Goal: Information Seeking & Learning: Learn about a topic

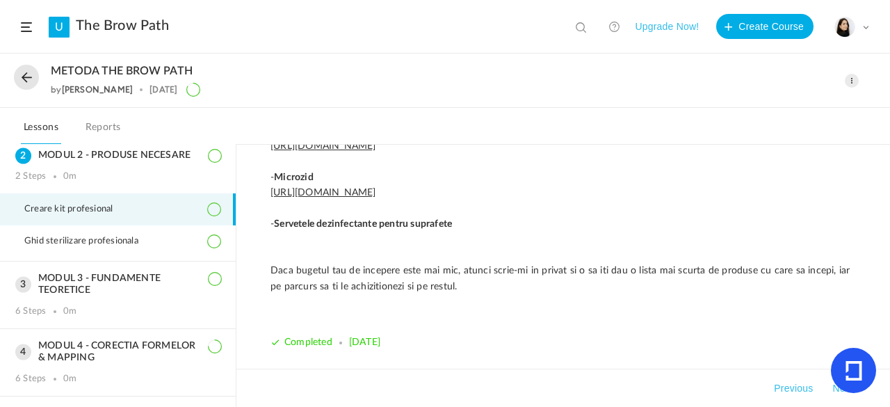
scroll to position [92, 0]
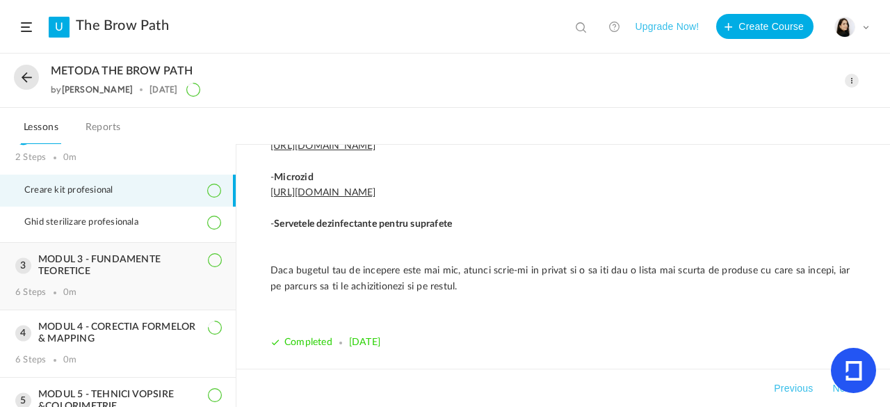
click at [156, 277] on div "MODUL 3 - FUNDAMENTE TEORETICE 6 Steps 0m" at bounding box center [118, 276] width 236 height 67
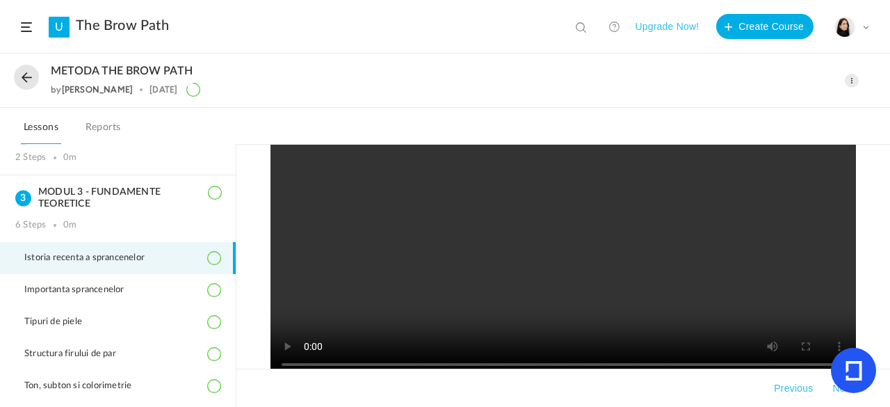
scroll to position [2171, 0]
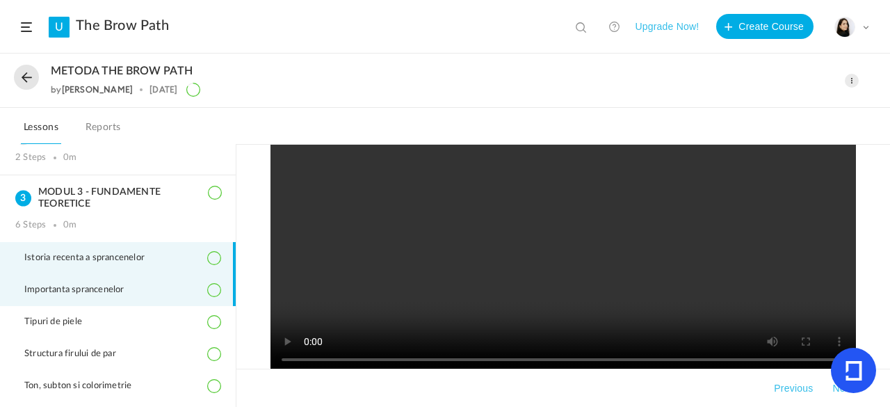
click at [125, 291] on span "Importanta sprancenelor" at bounding box center [83, 289] width 118 height 11
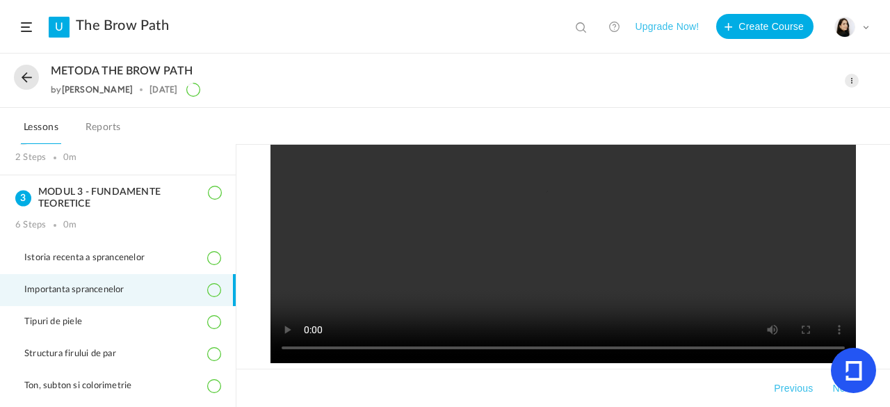
scroll to position [2123, 0]
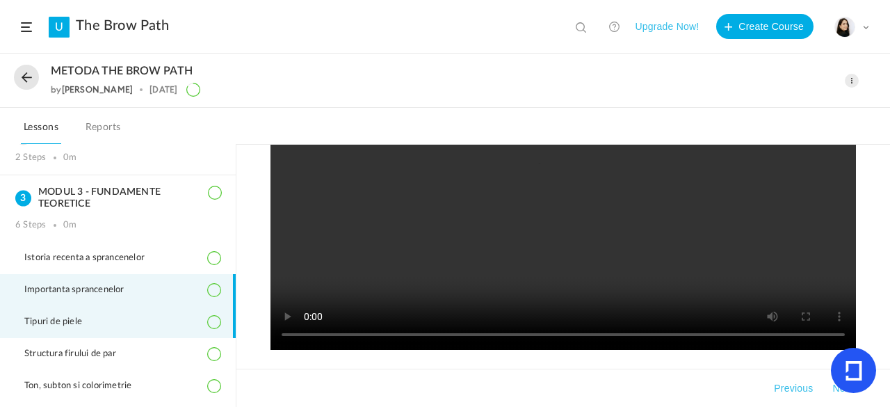
click at [153, 327] on li "Tipuri de piele" at bounding box center [118, 322] width 236 height 32
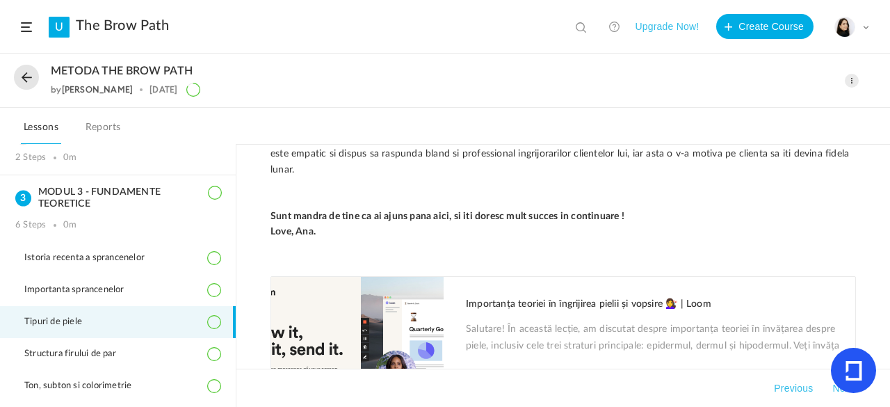
scroll to position [5003, 0]
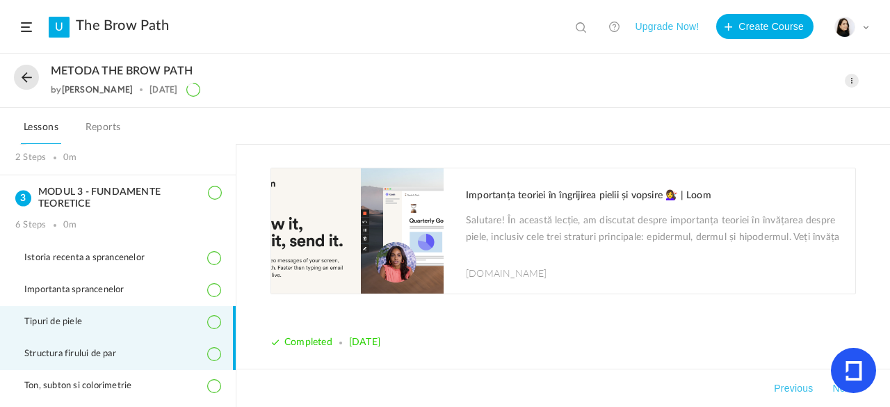
click at [173, 358] on li "Structura firului de par" at bounding box center [118, 354] width 236 height 32
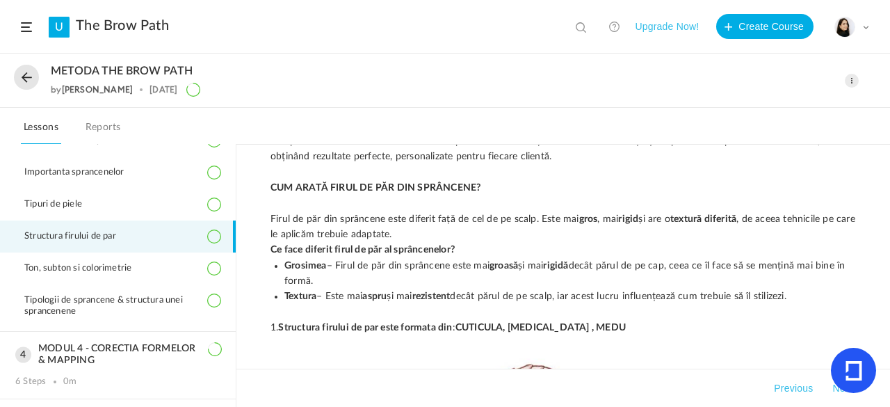
scroll to position [211, 0]
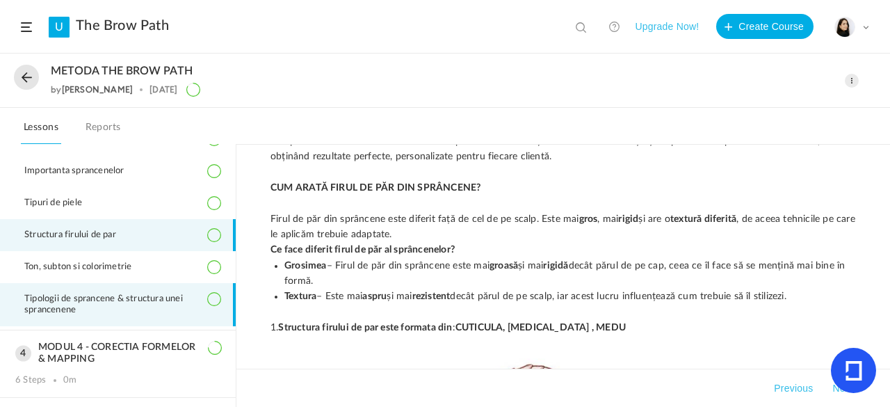
click at [179, 305] on span "Tipologii de sprancene & structura unei sprancenene" at bounding box center [122, 304] width 196 height 22
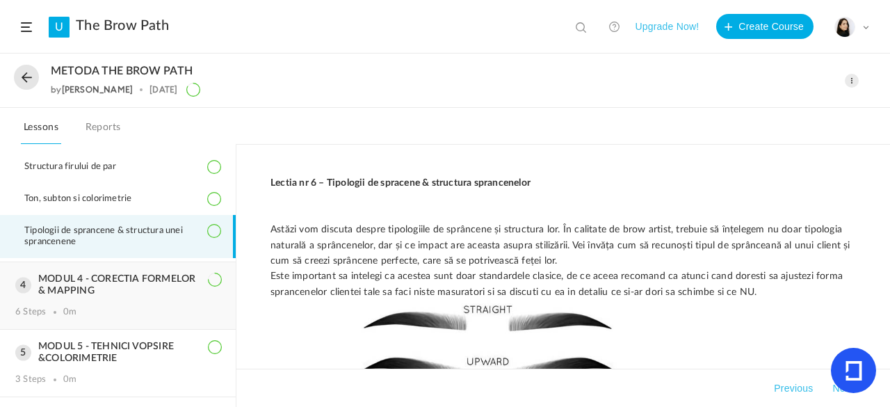
scroll to position [292, 0]
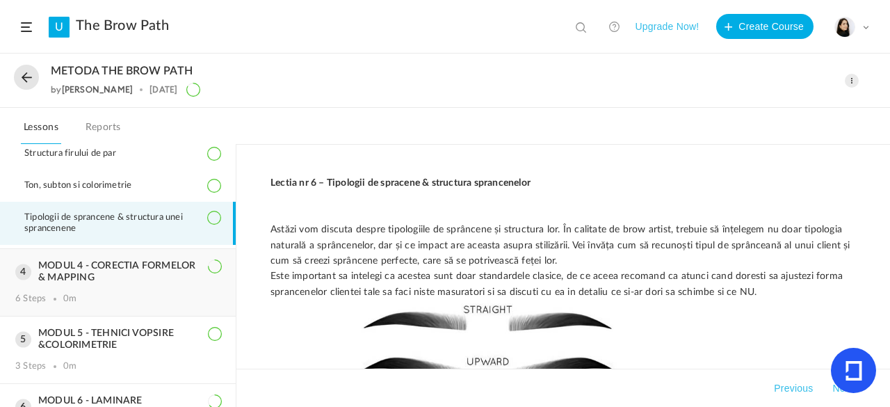
click at [155, 277] on h3 "MODUL 4 - CORECTIA FORMELOR & MAPPING" at bounding box center [117, 272] width 205 height 24
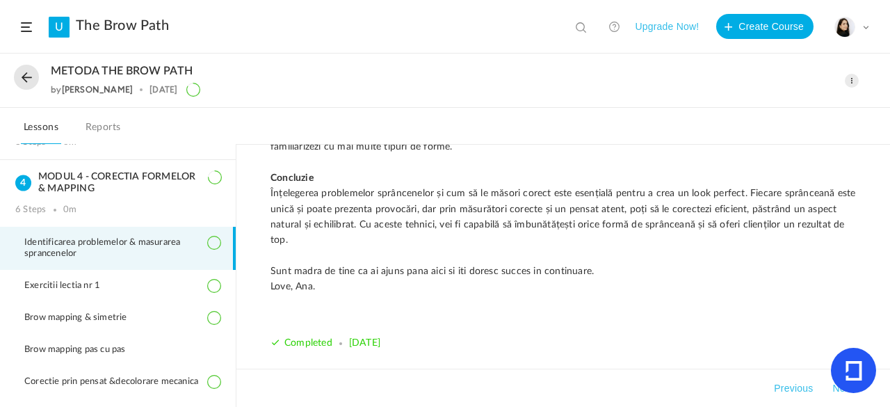
scroll to position [2541, 0]
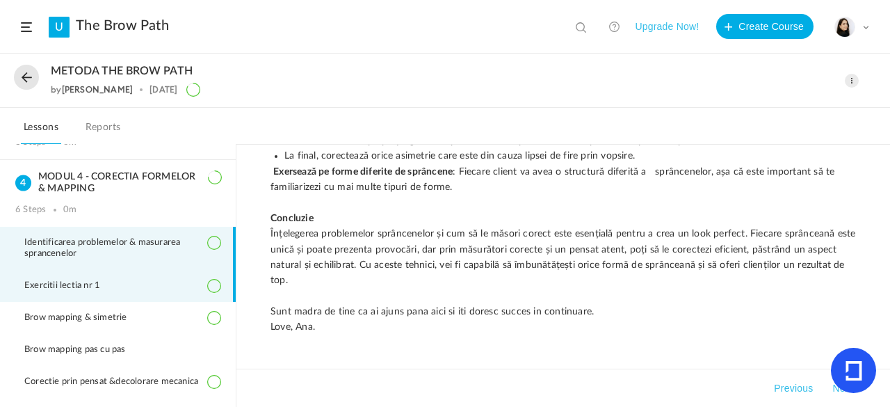
click at [143, 291] on li "Exercitii lectia nr 1" at bounding box center [118, 286] width 236 height 32
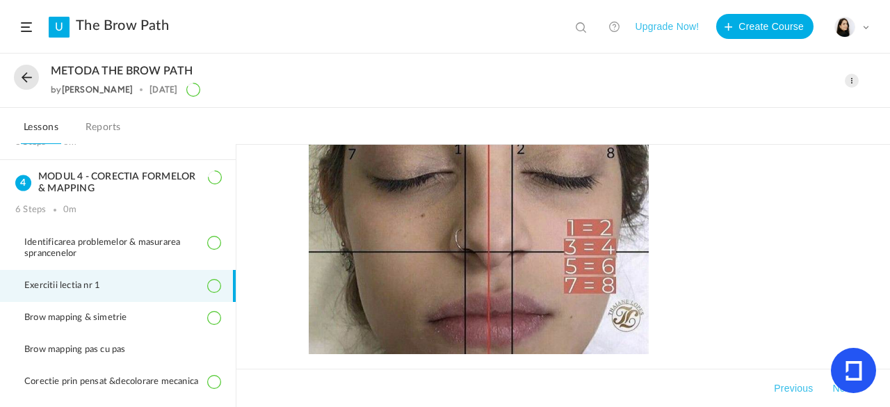
scroll to position [2224, 0]
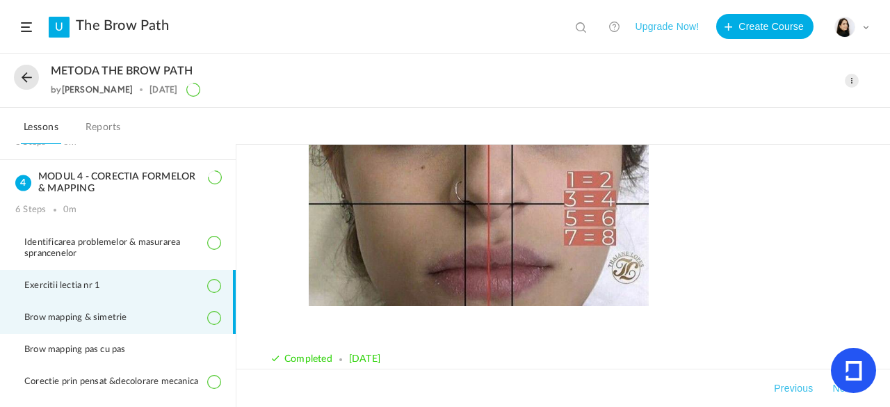
click at [183, 320] on li "Brow mapping & simetrie" at bounding box center [118, 318] width 236 height 32
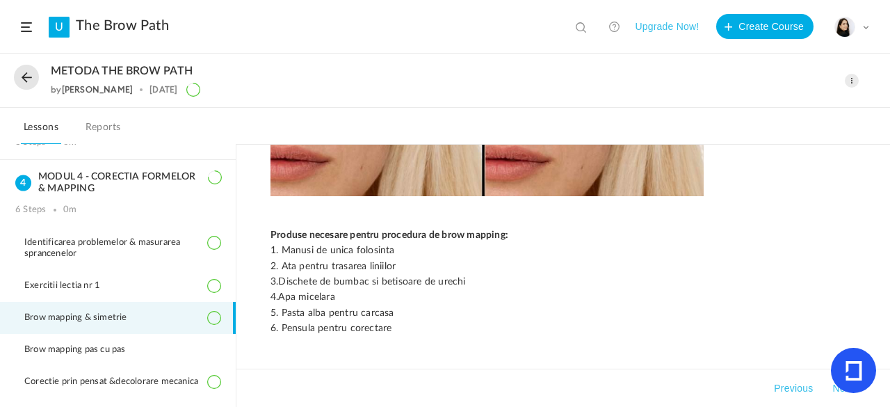
scroll to position [1421, 0]
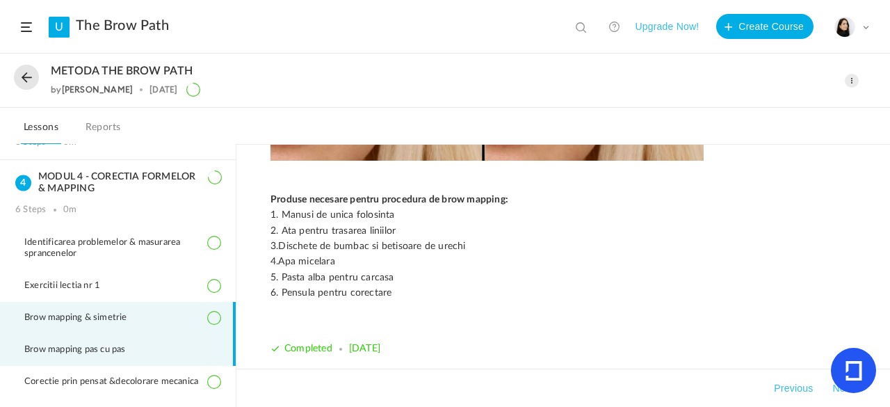
click at [163, 346] on li "Brow mapping pas cu pas" at bounding box center [118, 350] width 236 height 32
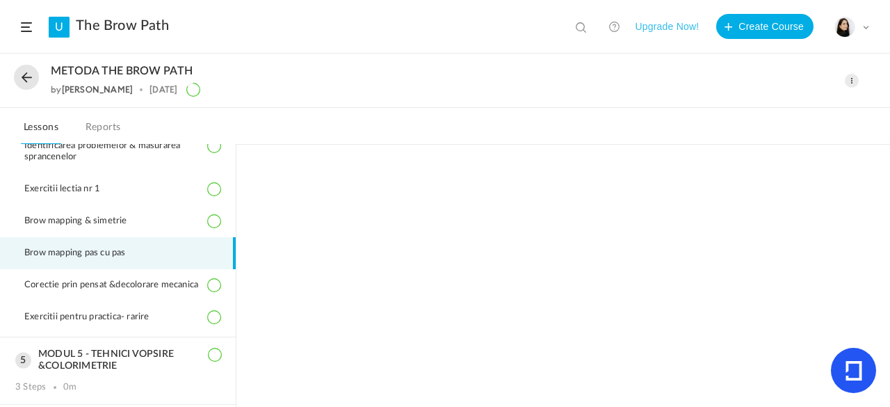
scroll to position [286, 0]
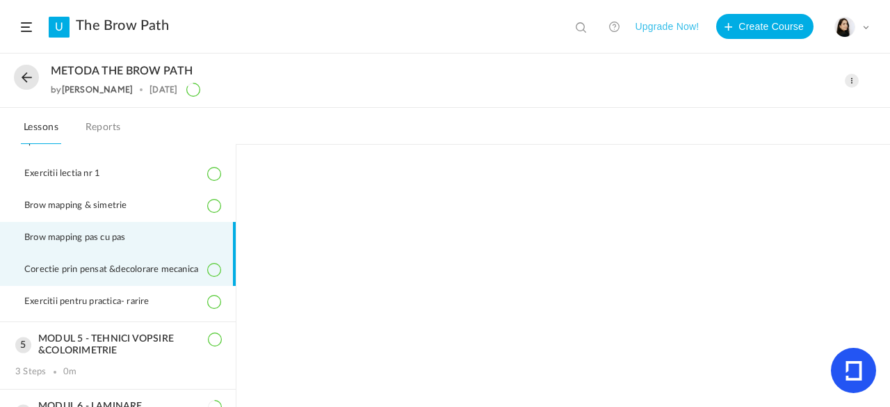
click at [162, 286] on li "Corectie prin pensat &decolorare mecanica" at bounding box center [118, 270] width 236 height 32
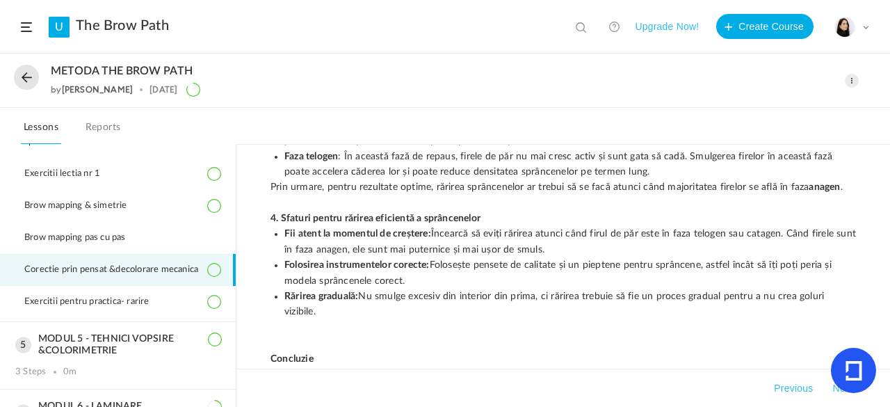
scroll to position [3161, 0]
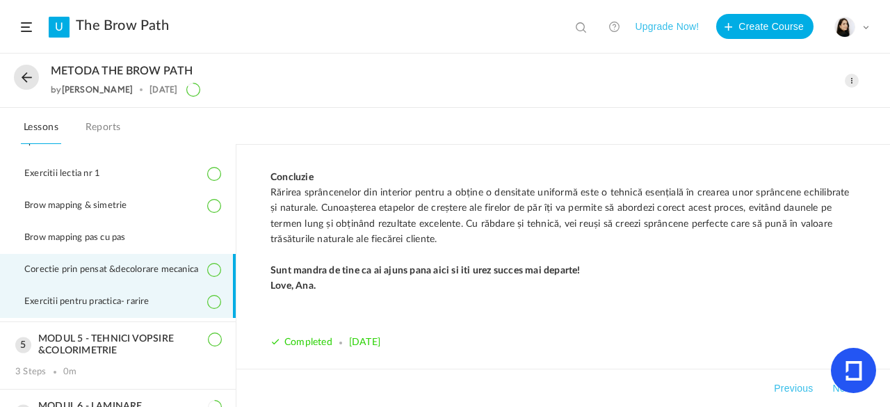
click at [178, 313] on li "Exercitii pentru practica- rarire" at bounding box center [118, 302] width 236 height 32
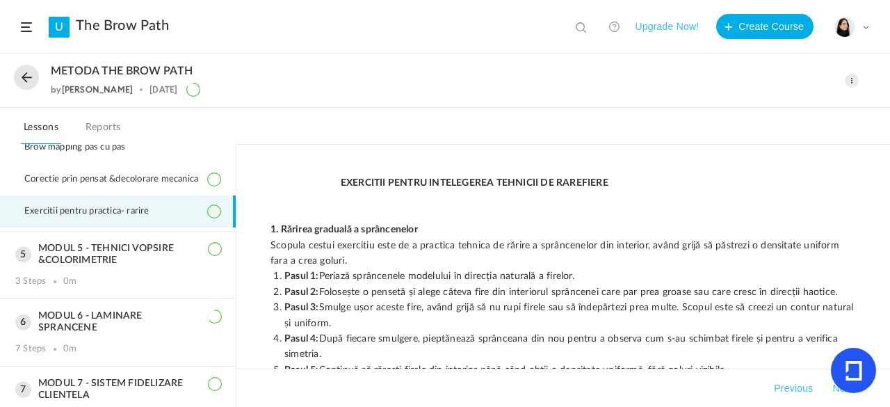
scroll to position [378, 0]
click at [139, 261] on h3 "MODUL 5 - TEHNICI VOPSIRE &COLORIMETRIE" at bounding box center [117, 253] width 205 height 24
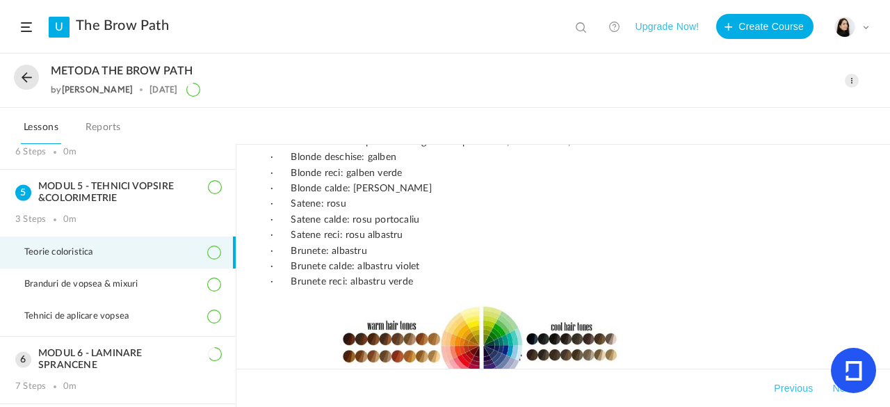
scroll to position [833, 0]
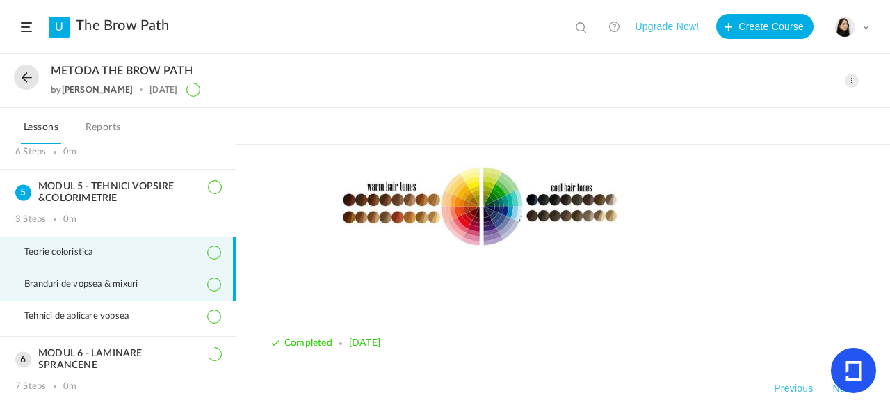
click at [149, 283] on span "Branduri de vopsea & mixuri" at bounding box center [89, 284] width 131 height 11
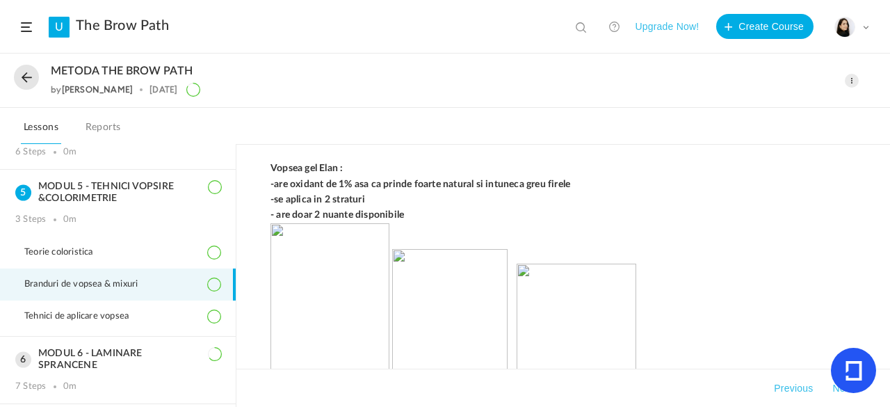
scroll to position [2552, 0]
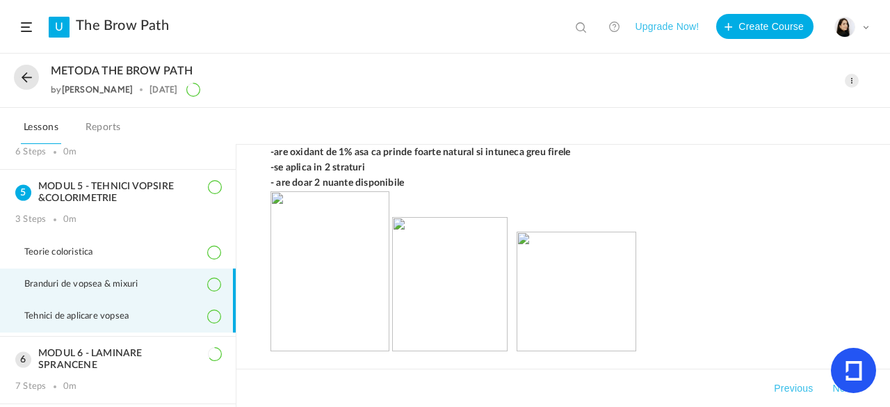
click at [149, 312] on li "Tehnici de aplicare vopsea" at bounding box center [118, 316] width 236 height 32
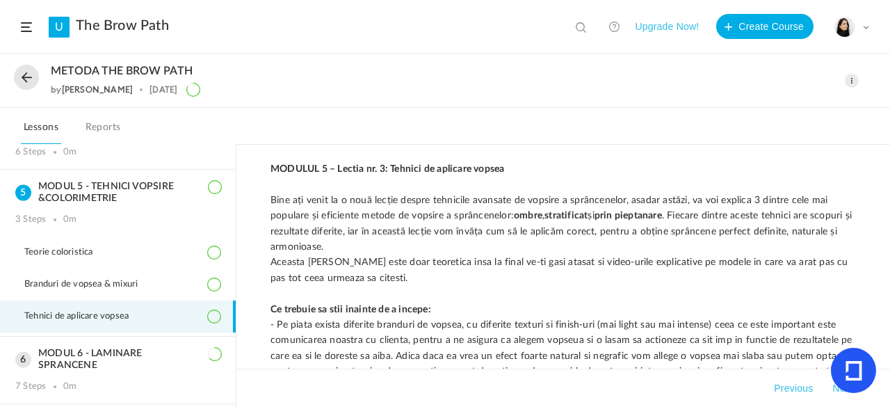
scroll to position [0, 0]
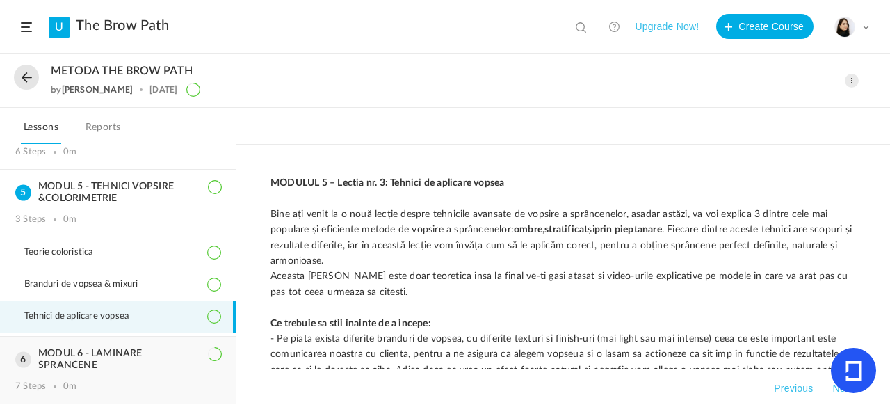
click at [109, 367] on div "MODUL 6 - LAMINARE SPRANCENE 7 Steps 0m" at bounding box center [118, 370] width 236 height 67
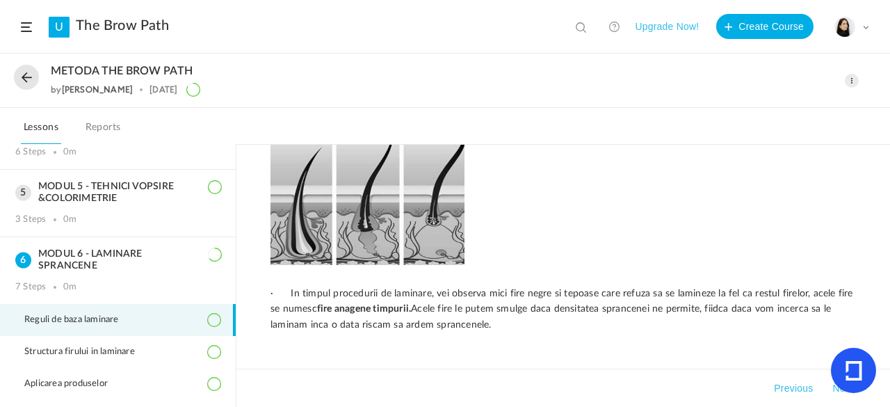
scroll to position [1802, 0]
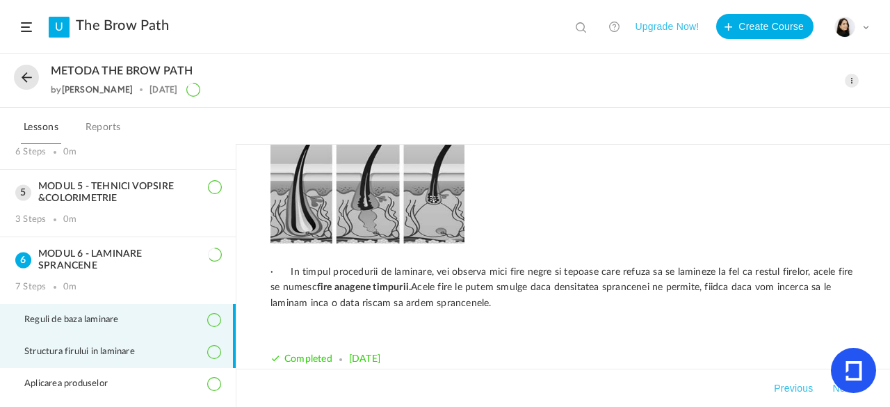
click at [128, 353] on span "Structura firului in laminare" at bounding box center [88, 351] width 128 height 11
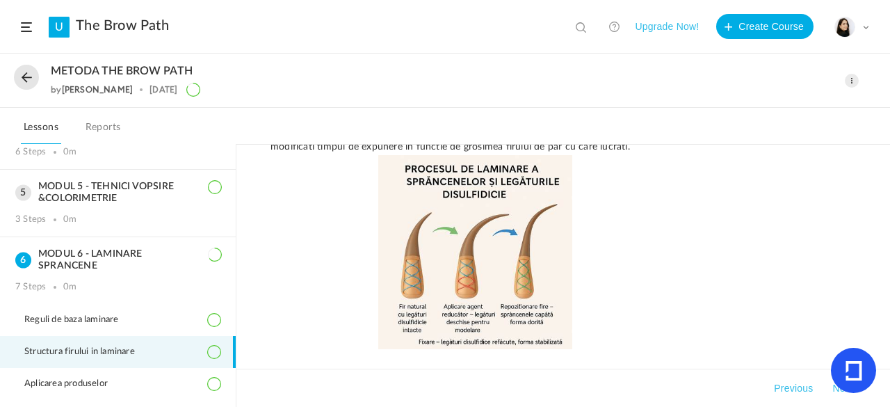
scroll to position [827, 0]
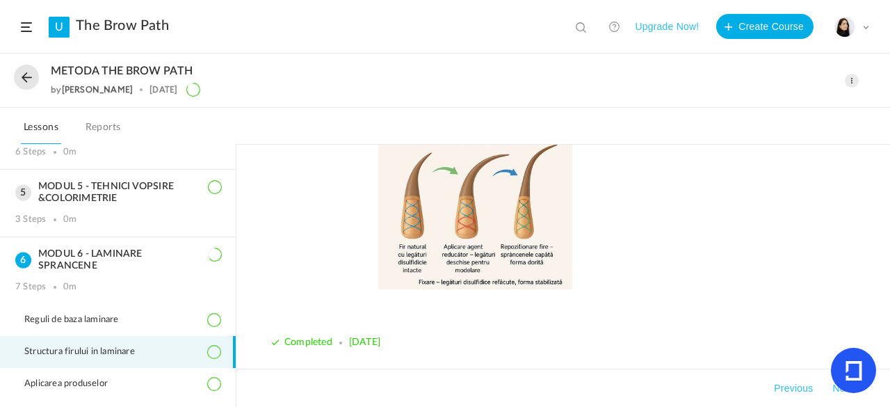
drag, startPoint x: 889, startPoint y: 377, endPoint x: 889, endPoint y: 386, distance: 9.0
click at [889, 386] on div "Previous Next" at bounding box center [563, 388] width 654 height 38
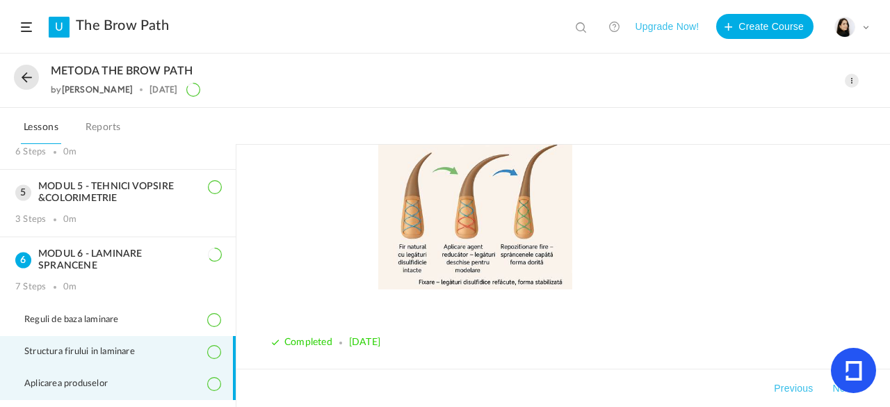
click at [138, 373] on li "Aplicarea produselor" at bounding box center [118, 384] width 236 height 32
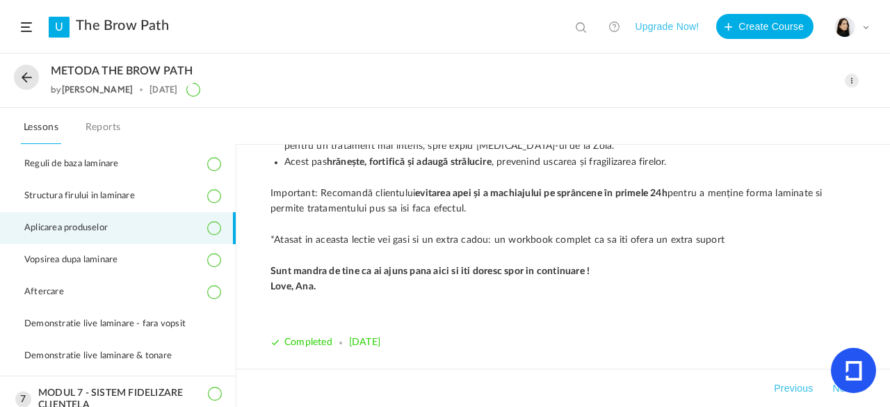
scroll to position [389, 0]
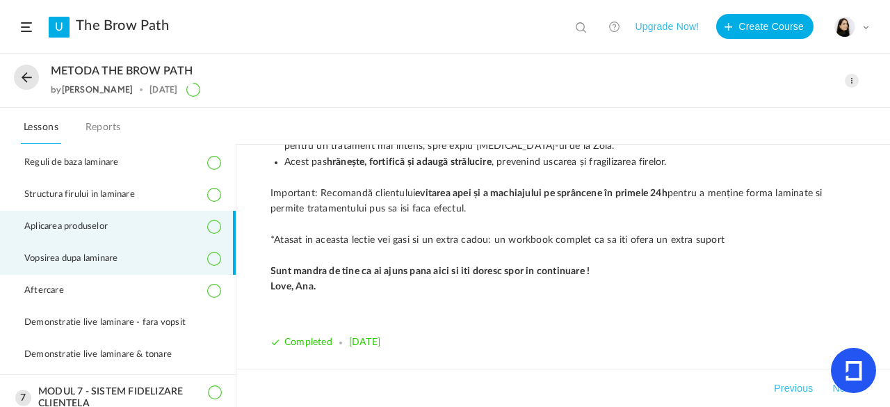
click at [174, 258] on li "Vopsirea dupa laminare" at bounding box center [118, 259] width 236 height 32
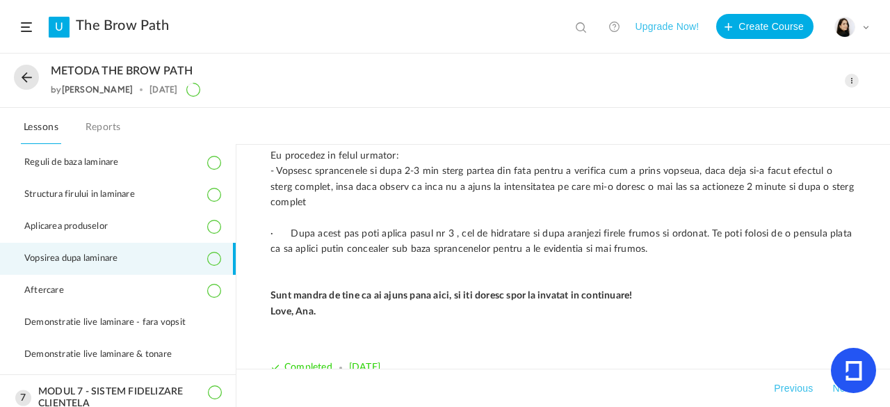
scroll to position [644, 0]
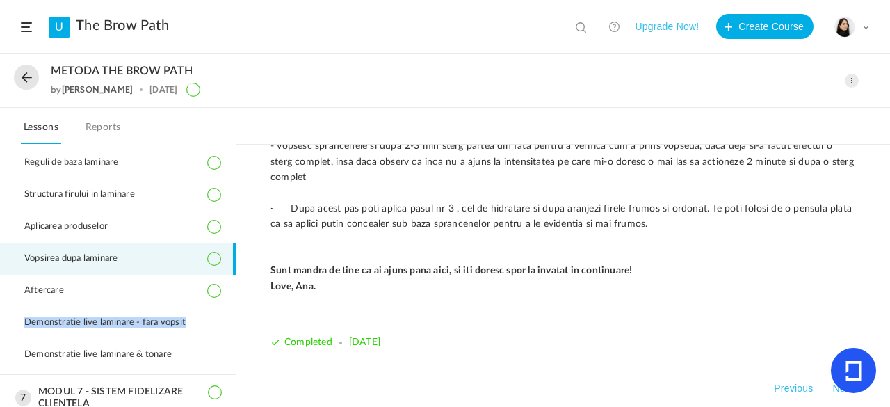
drag, startPoint x: 236, startPoint y: 293, endPoint x: 233, endPoint y: 311, distance: 19.0
click at [233, 311] on aside "MODUL 1 - CLARITATE SI VIZIUNE PERSONALA 5 Steps 0m MODUL 2 - PRODUSE NECESARE …" at bounding box center [118, 275] width 236 height 263
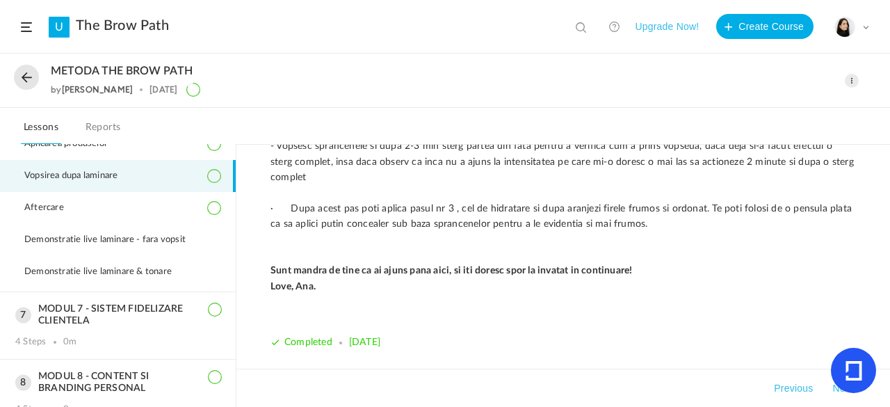
scroll to position [487, 0]
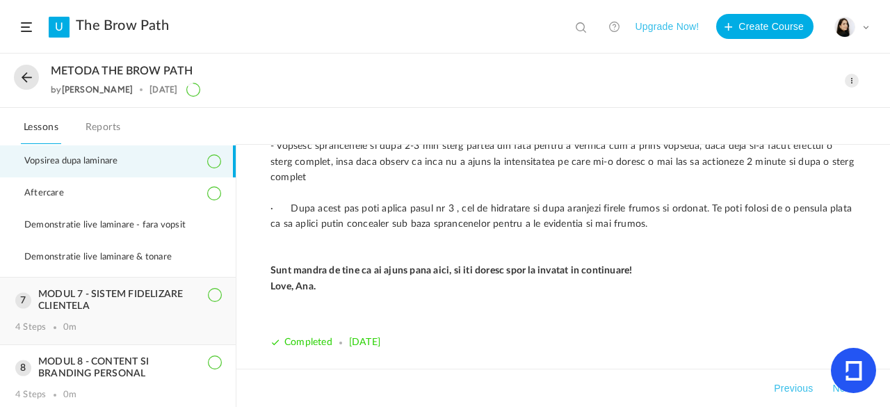
click at [168, 291] on h3 "MODUL 7 - SISTEM FIDELIZARE CLIENTELA" at bounding box center [117, 301] width 205 height 24
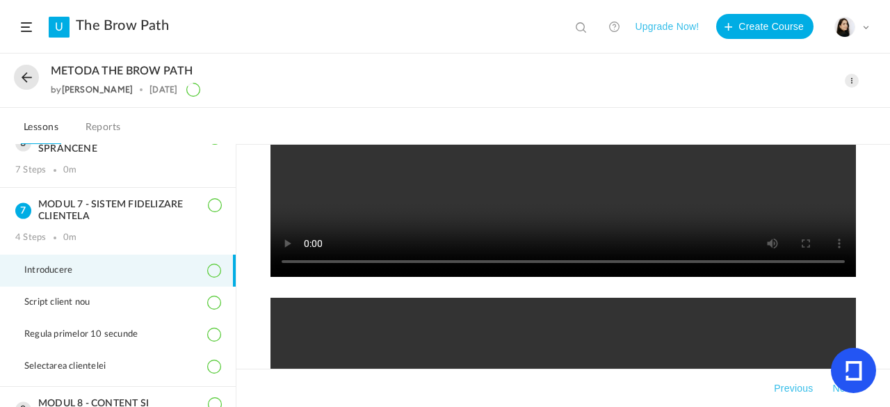
scroll to position [1613, 0]
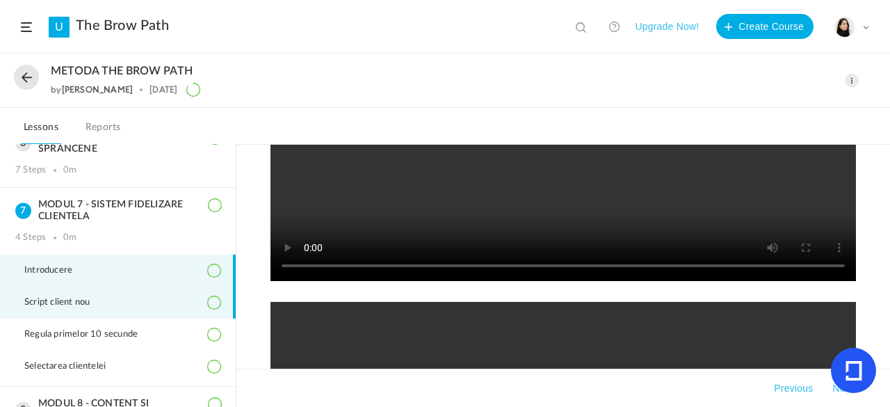
click at [168, 302] on li "Script client nou" at bounding box center [118, 302] width 236 height 32
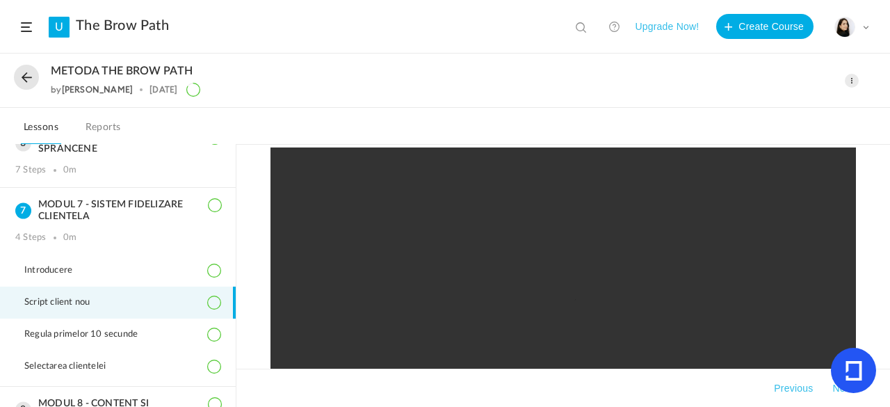
scroll to position [2605, 0]
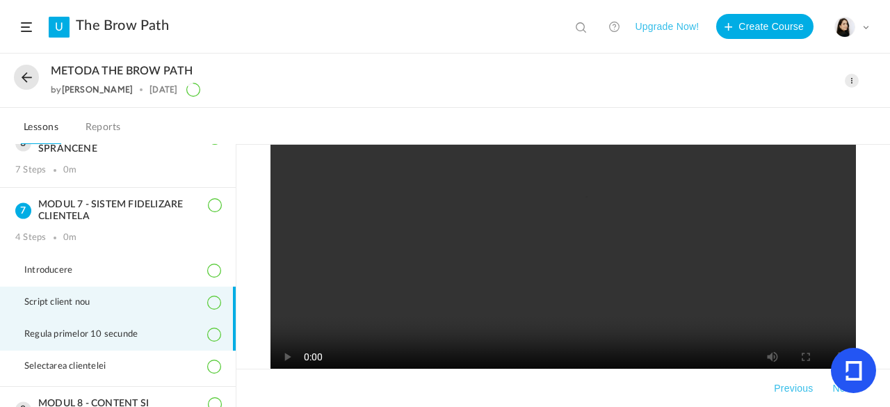
click at [143, 333] on span "Regula primelor 10 secunde" at bounding box center [89, 334] width 131 height 11
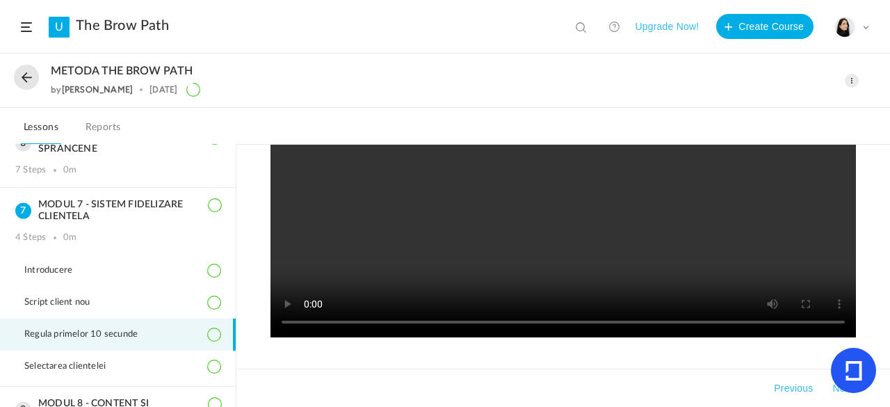
scroll to position [1026, 0]
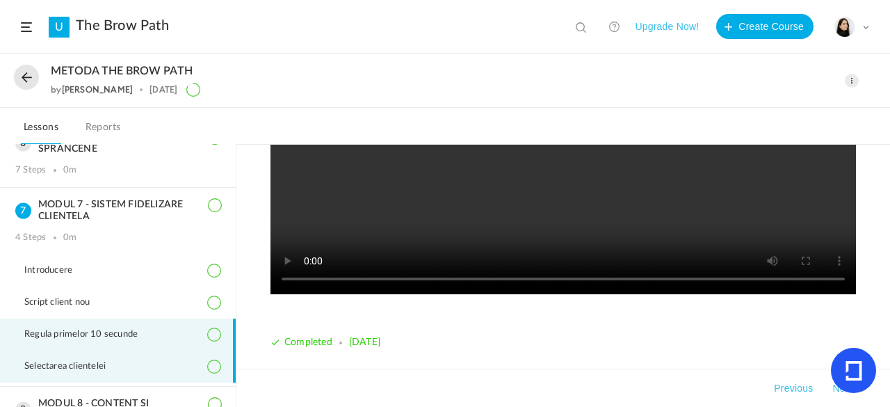
click at [168, 367] on li "Selectarea clientelei" at bounding box center [118, 366] width 236 height 32
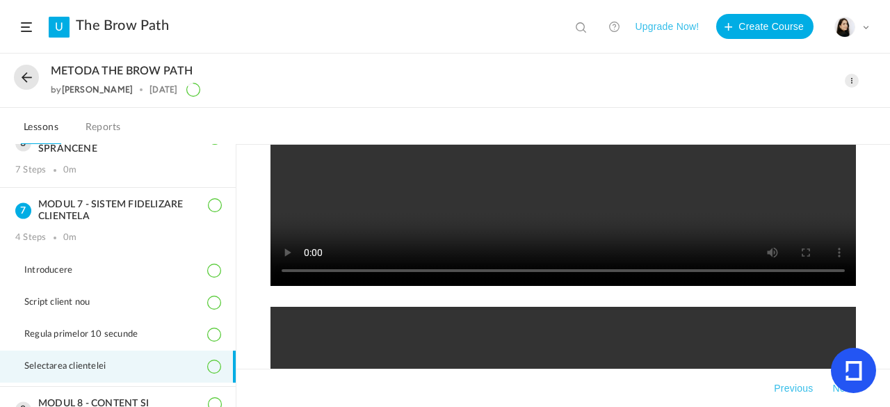
scroll to position [391, 0]
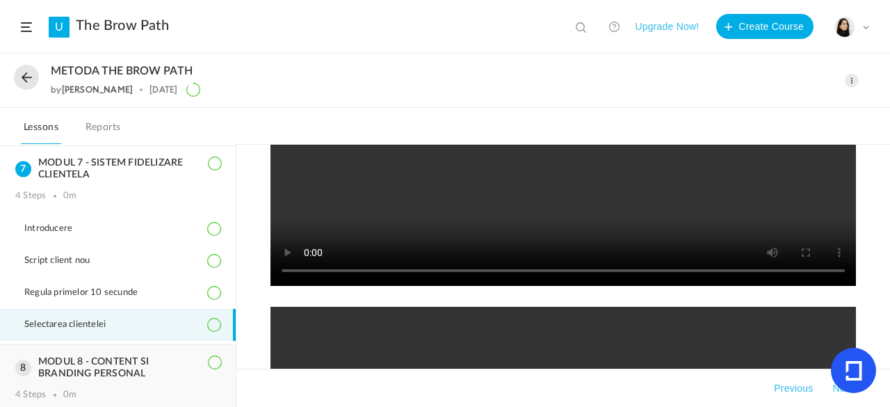
click at [168, 362] on h3 "MODUL 8 - CONTENT SI BRANDING PERSONAL" at bounding box center [117, 368] width 205 height 24
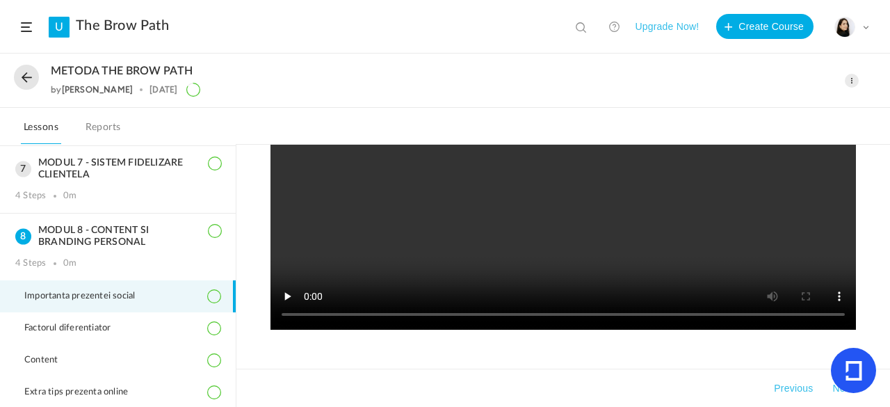
scroll to position [574, 0]
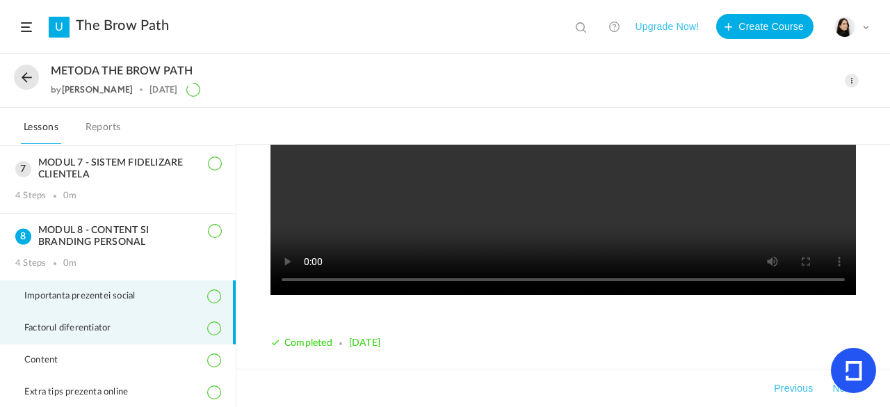
click at [191, 319] on li "Factorul diferentiator" at bounding box center [118, 328] width 236 height 32
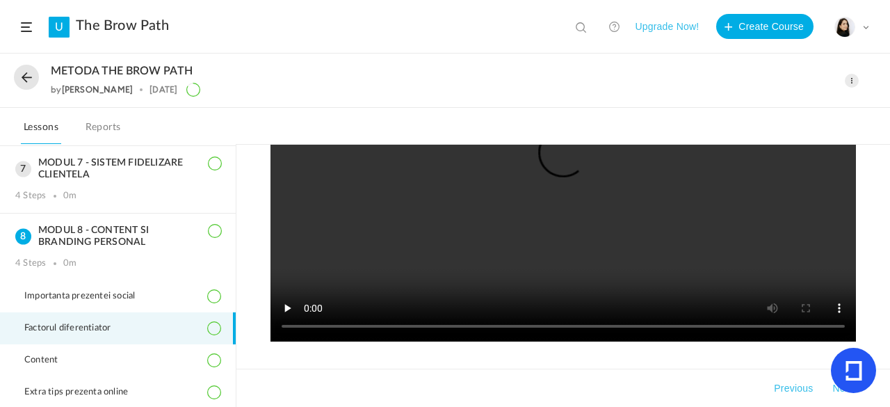
scroll to position [654, 0]
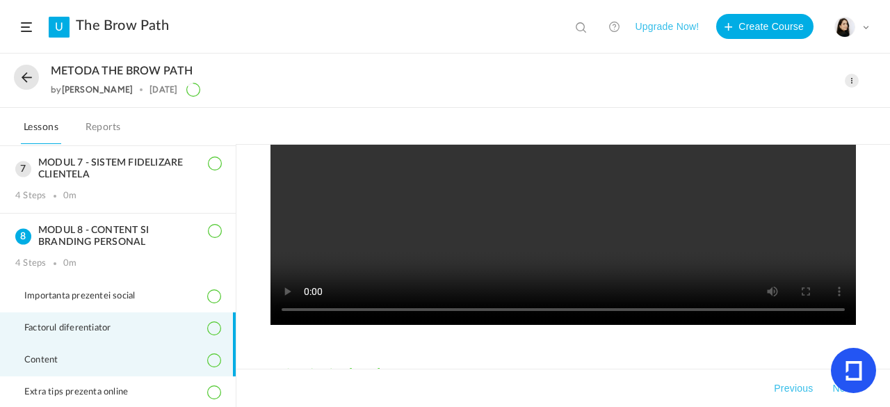
click at [120, 351] on li "Content" at bounding box center [118, 360] width 236 height 32
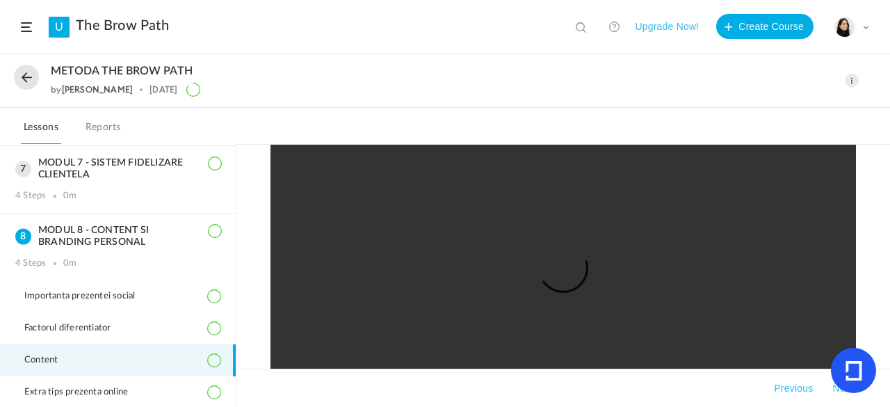
scroll to position [1929, 0]
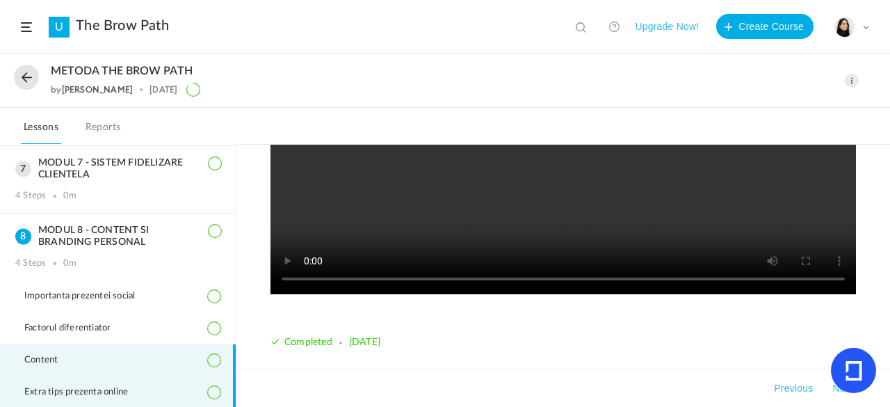
click at [114, 387] on span "Extra tips prezenta online" at bounding box center [84, 392] width 121 height 11
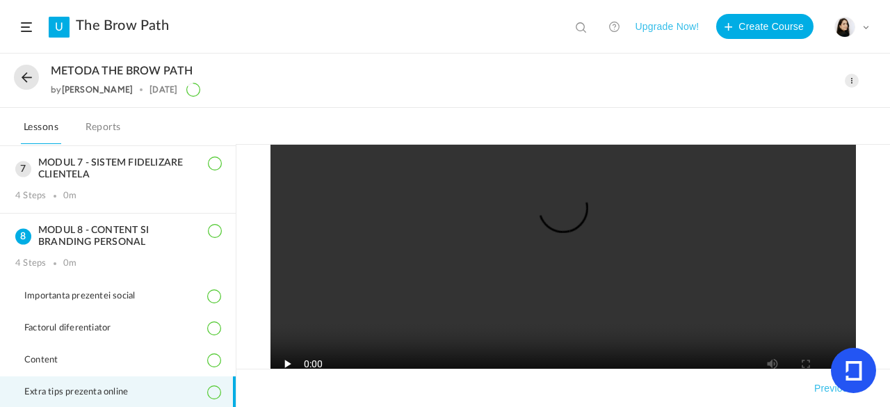
scroll to position [689, 0]
